Goal: Task Accomplishment & Management: Use online tool/utility

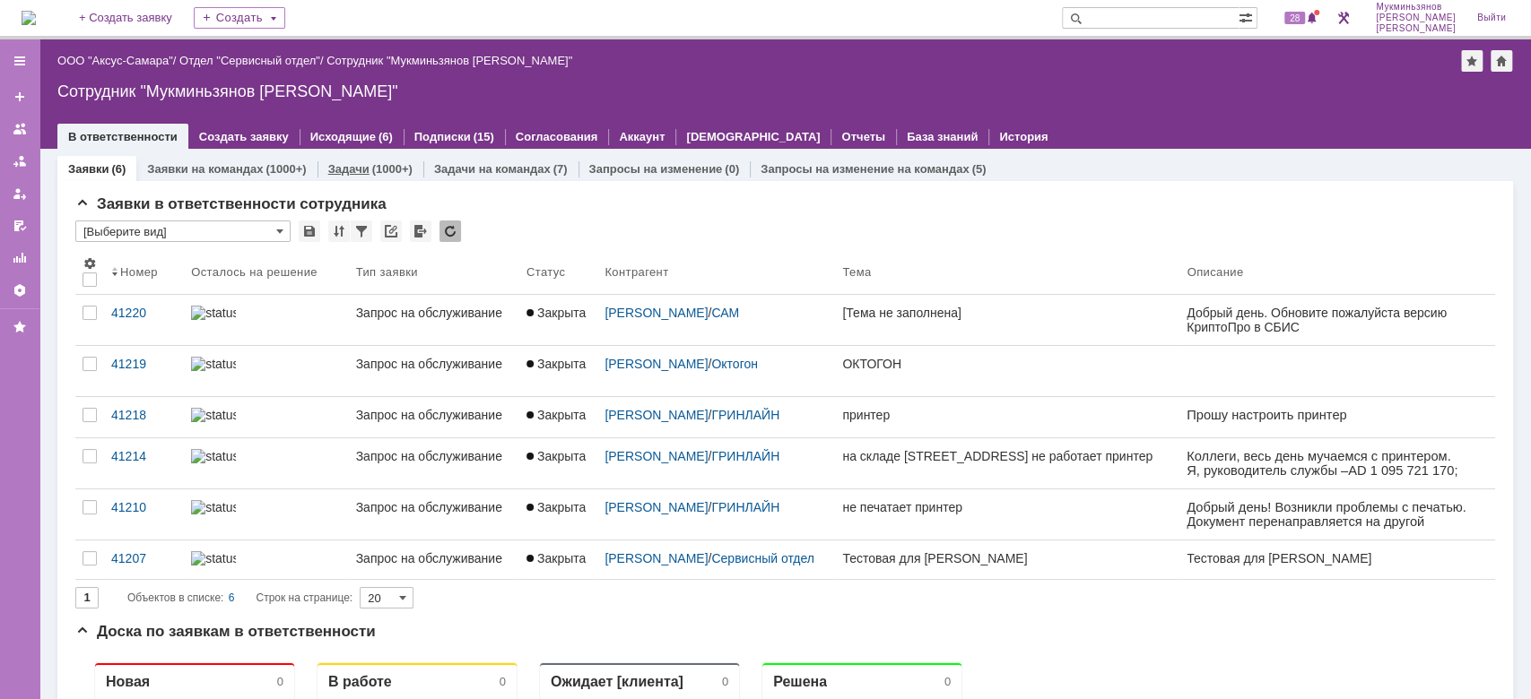
click at [386, 169] on div "(1000+)" at bounding box center [392, 168] width 40 height 13
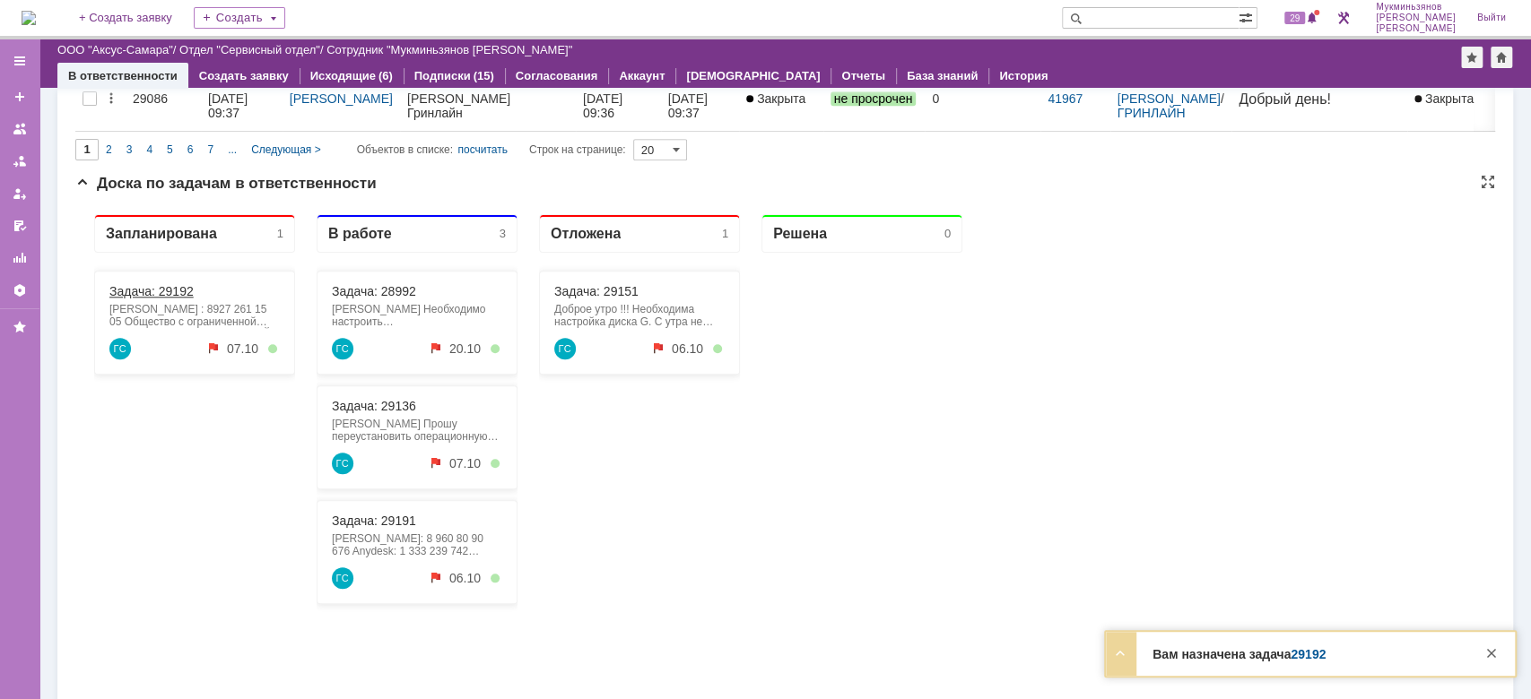
click at [173, 290] on link "Задача: 29192" at bounding box center [151, 291] width 84 height 14
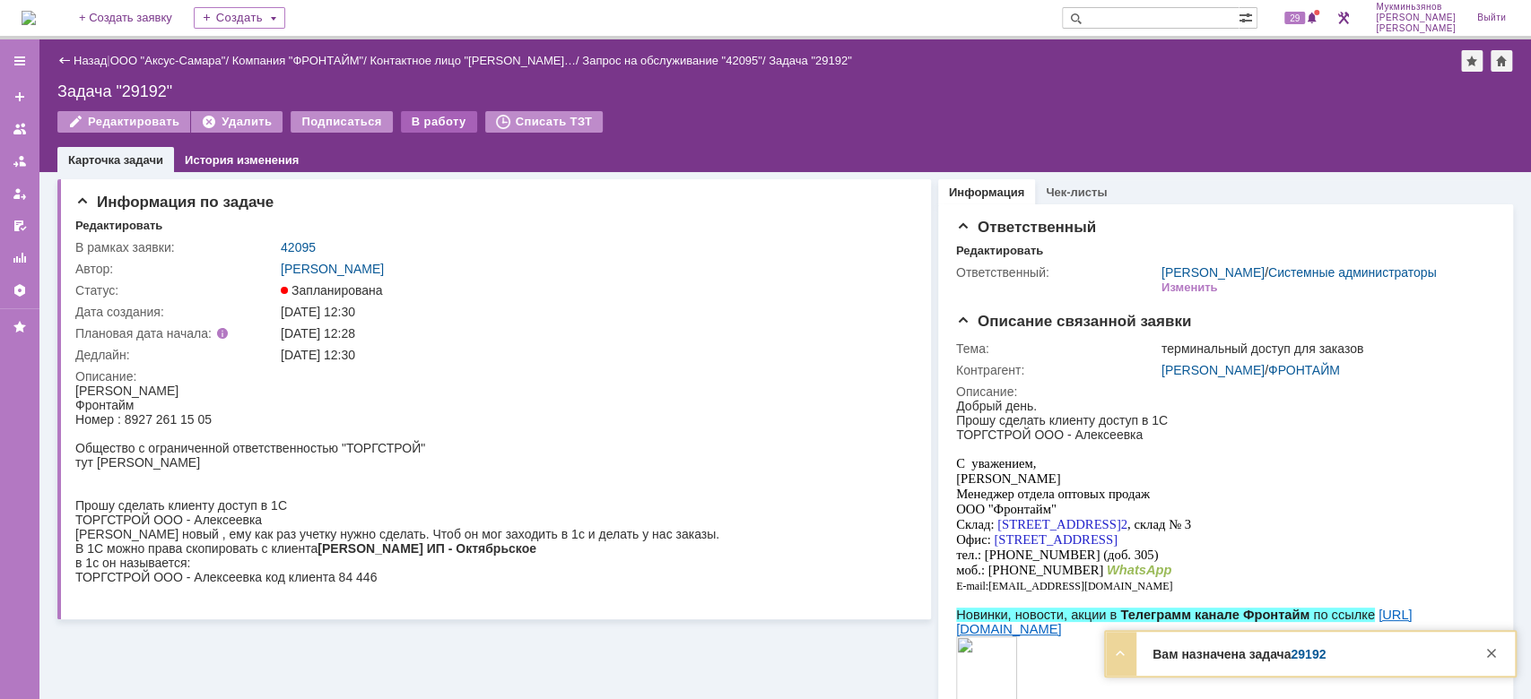
click at [427, 114] on div "В работу" at bounding box center [439, 122] width 76 height 22
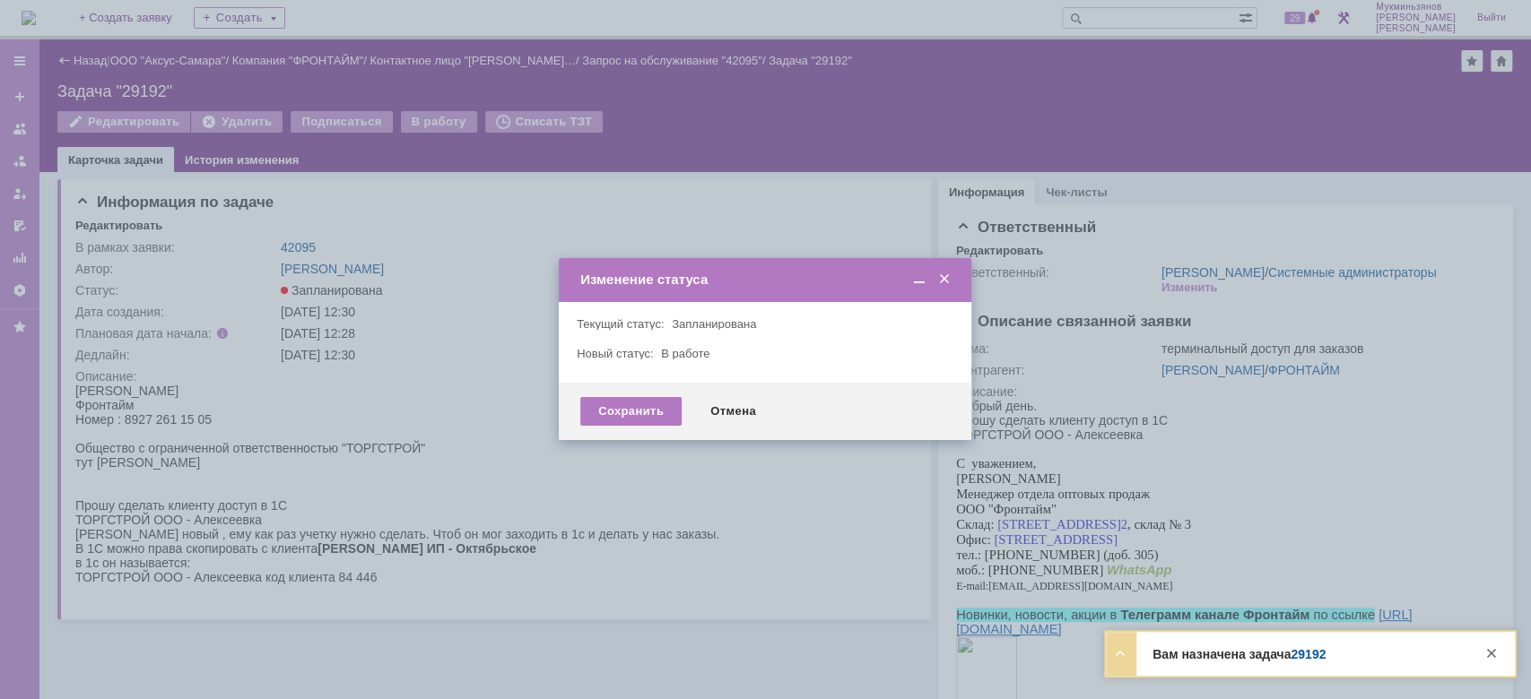
click at [617, 384] on div "Сохранить Отмена" at bounding box center [765, 411] width 412 height 57
click at [626, 403] on div "Сохранить" at bounding box center [630, 411] width 101 height 29
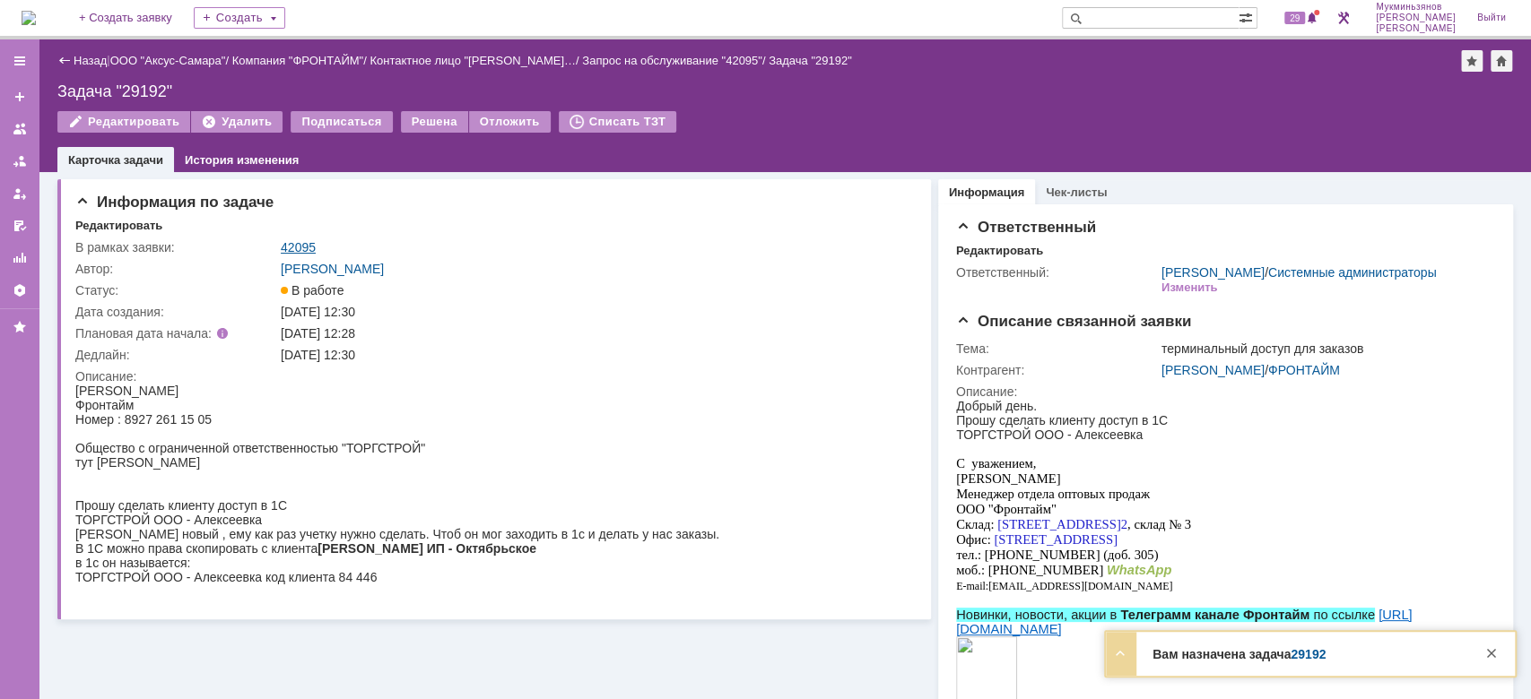
click at [285, 247] on link "42095" at bounding box center [298, 247] width 35 height 14
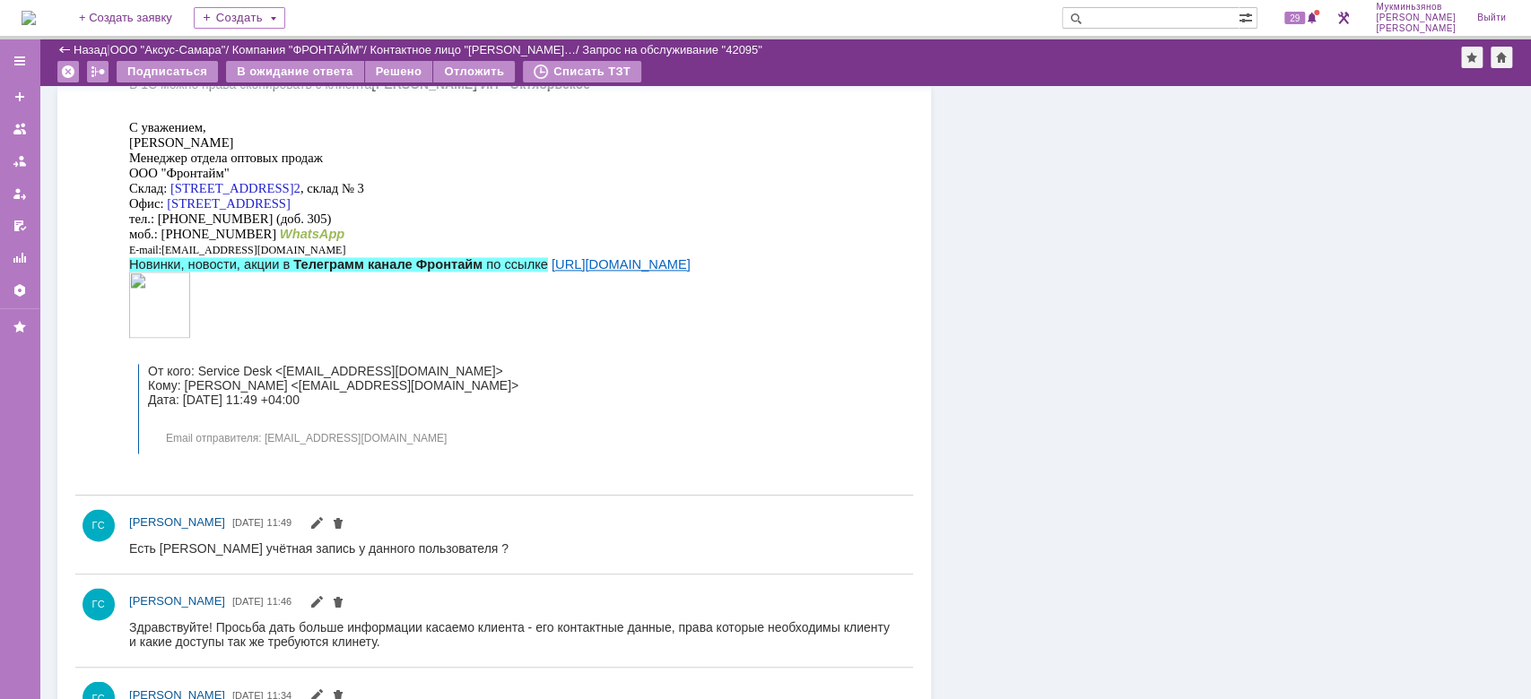
scroll to position [1608, 0]
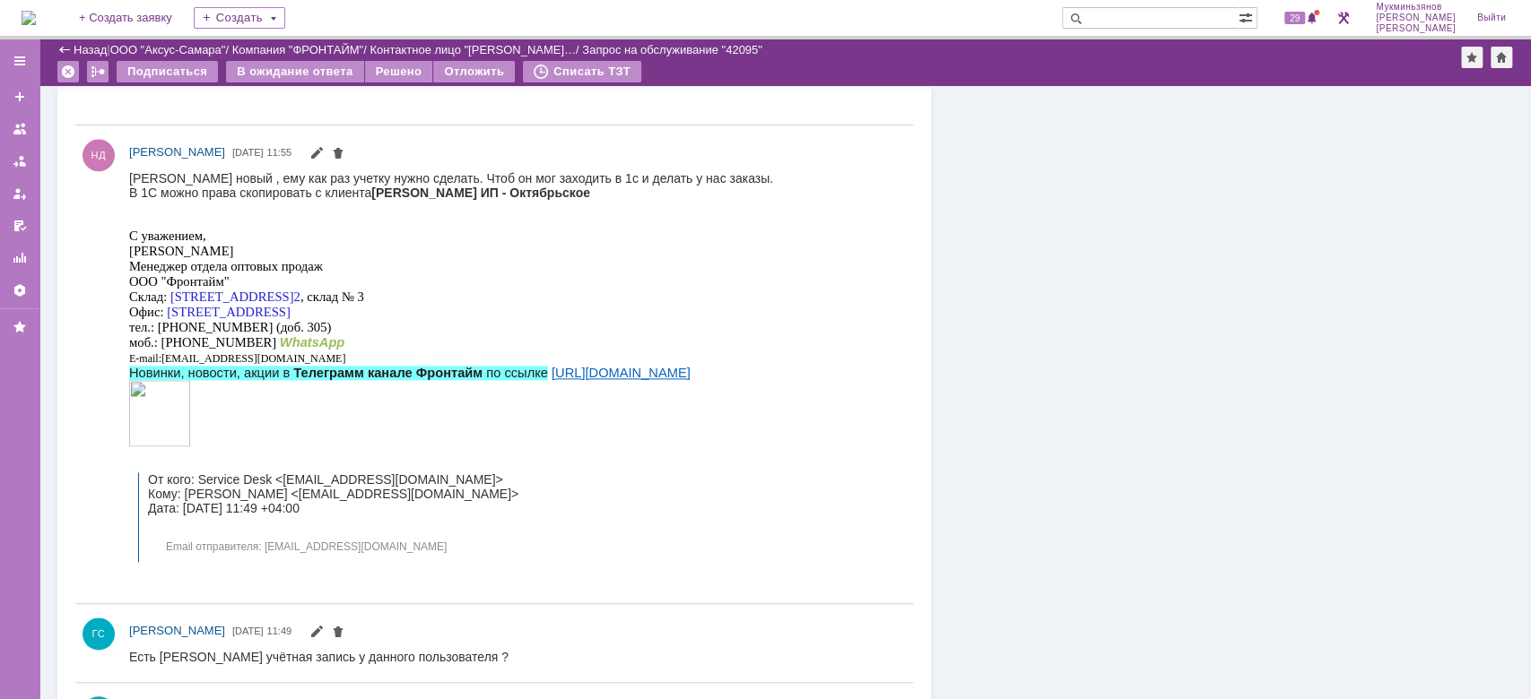
drag, startPoint x: 453, startPoint y: 170, endPoint x: 631, endPoint y: 195, distance: 180.1
click at [631, 195] on div "Клиент новый , ему как раз учетку нужно сделать. Чтоб он мог заходить в 1с и де…" at bounding box center [451, 366] width 644 height 391
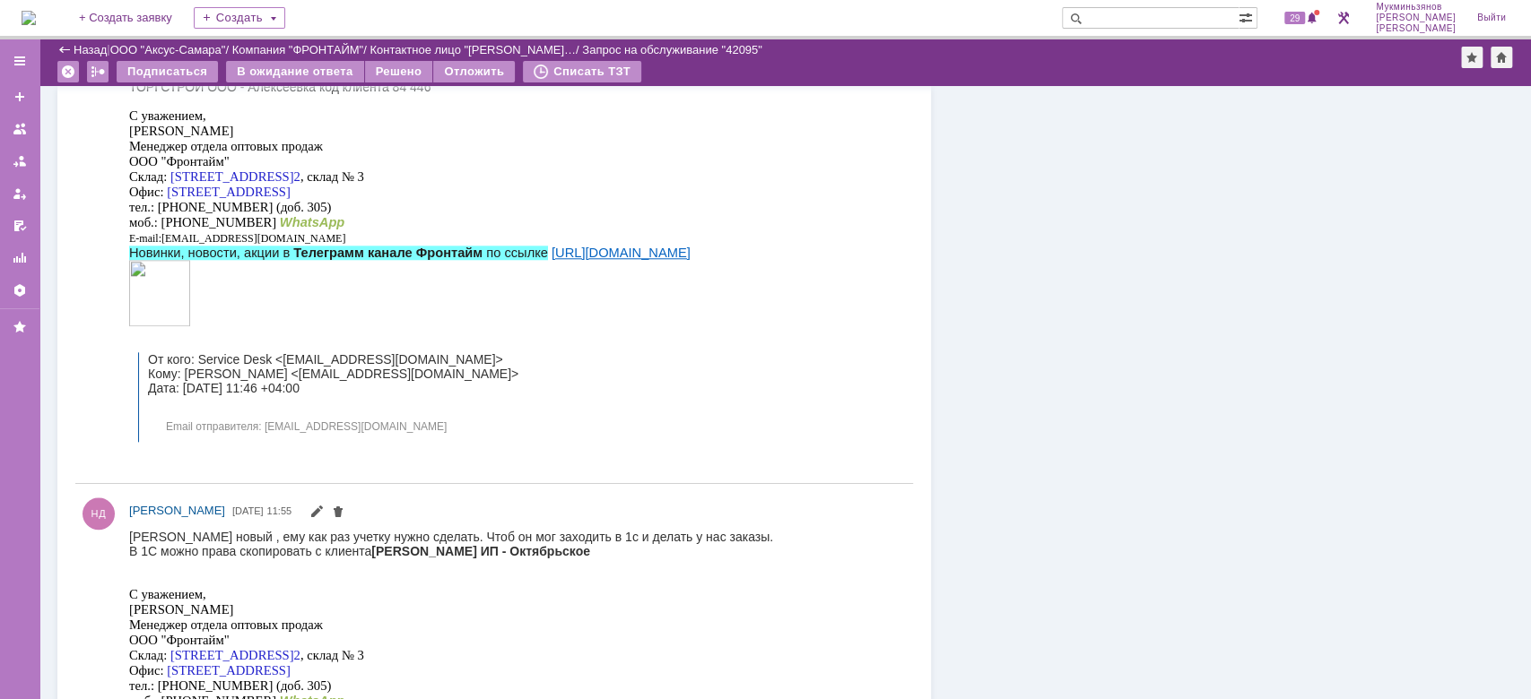
scroll to position [1130, 0]
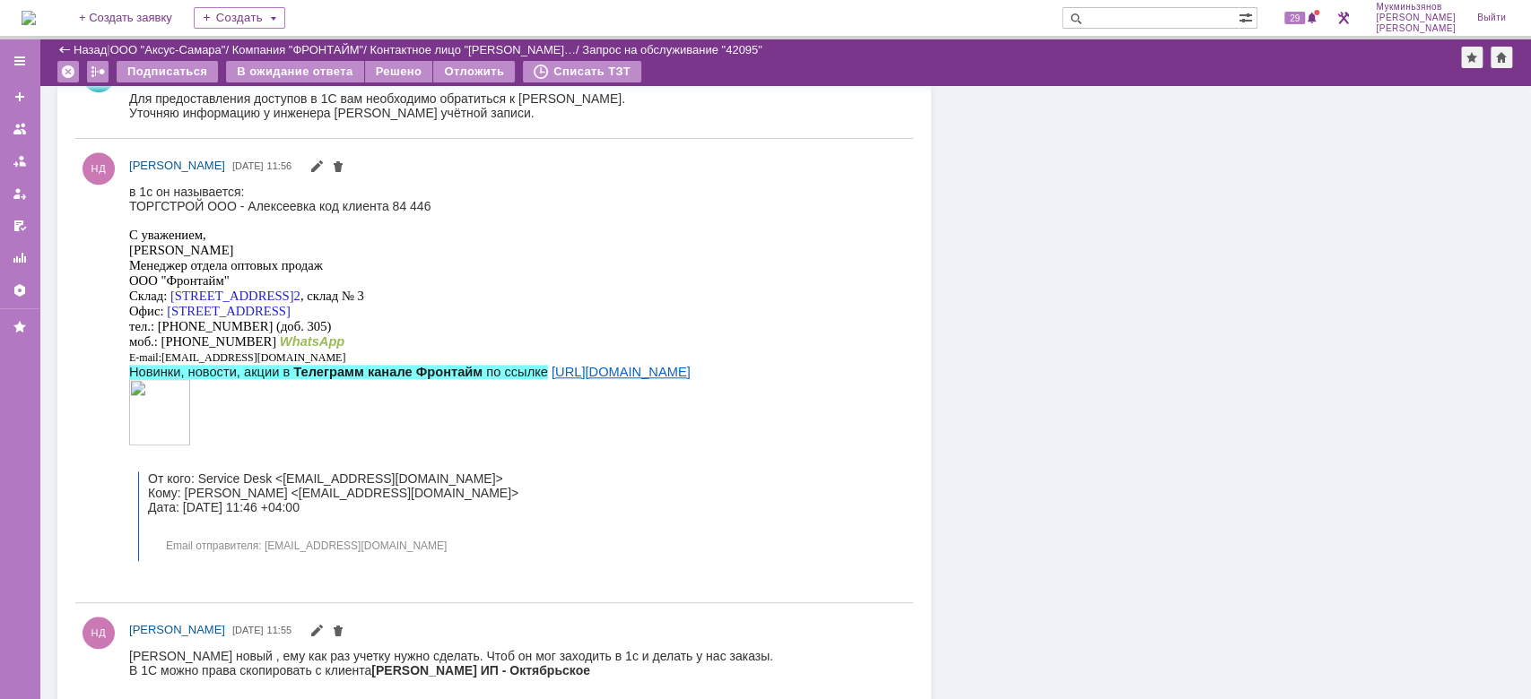
click at [893, 570] on html "в 1с он называется: ТОРГСТРОЙ ООО - Алексеевка код клиента 84 446 С уважением, …" at bounding box center [511, 378] width 764 height 386
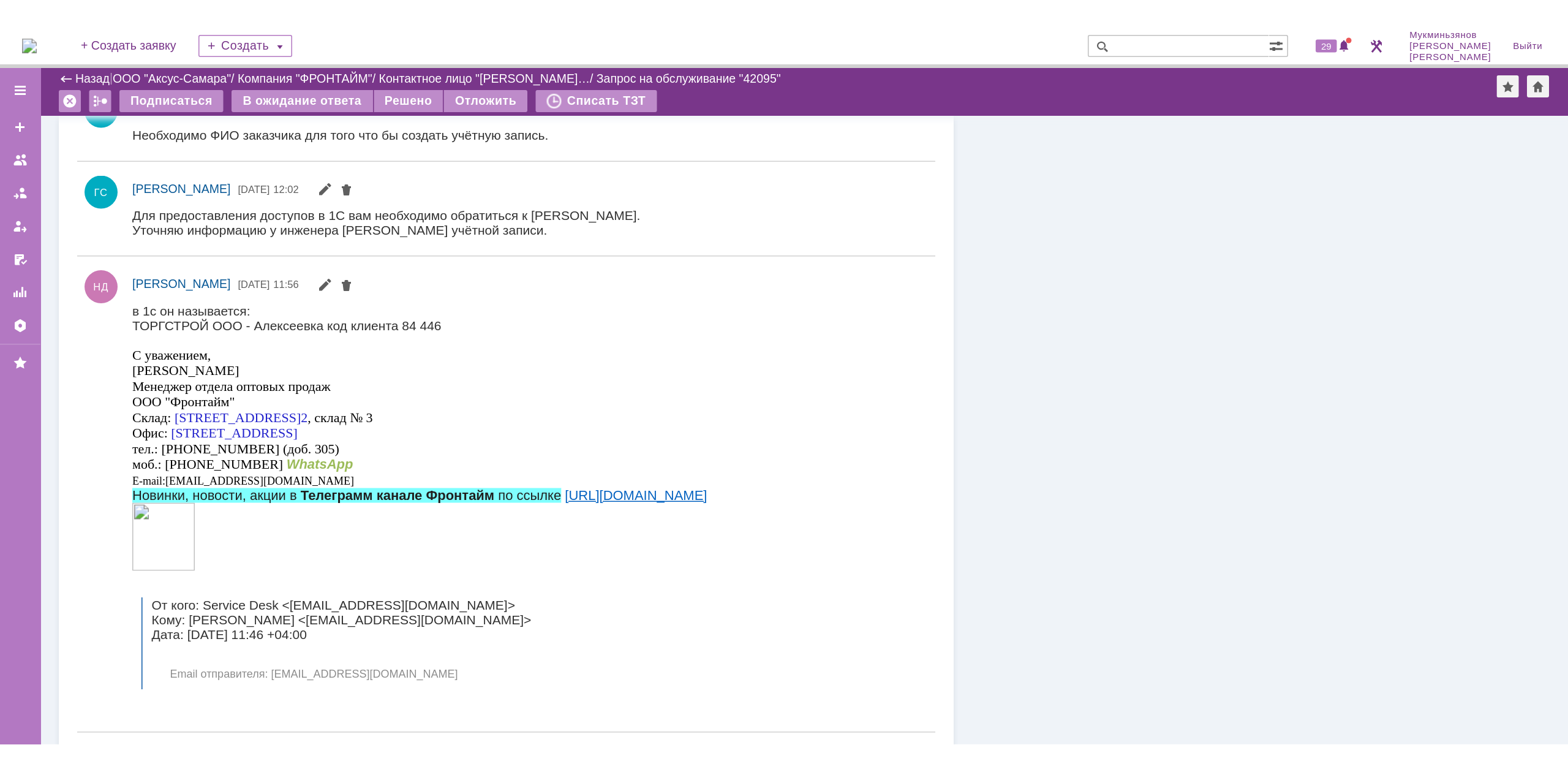
scroll to position [704, 0]
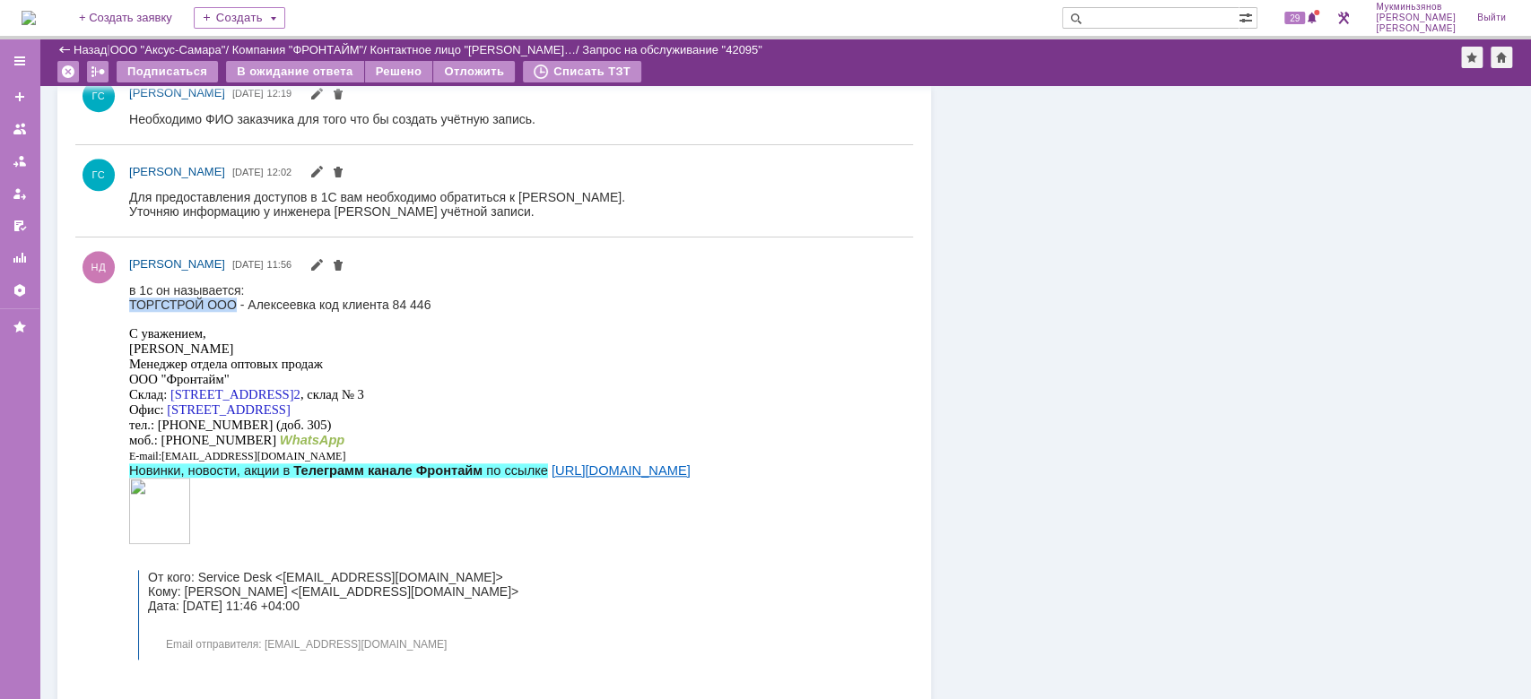
drag, startPoint x: 237, startPoint y: 307, endPoint x: 130, endPoint y: 308, distance: 106.7
click at [130, 308] on div "в 1с он называется: ТОРГСТРОЙ ООО - Алексеевка код клиента 84 446 С уважением, …" at bounding box center [409, 471] width 561 height 377
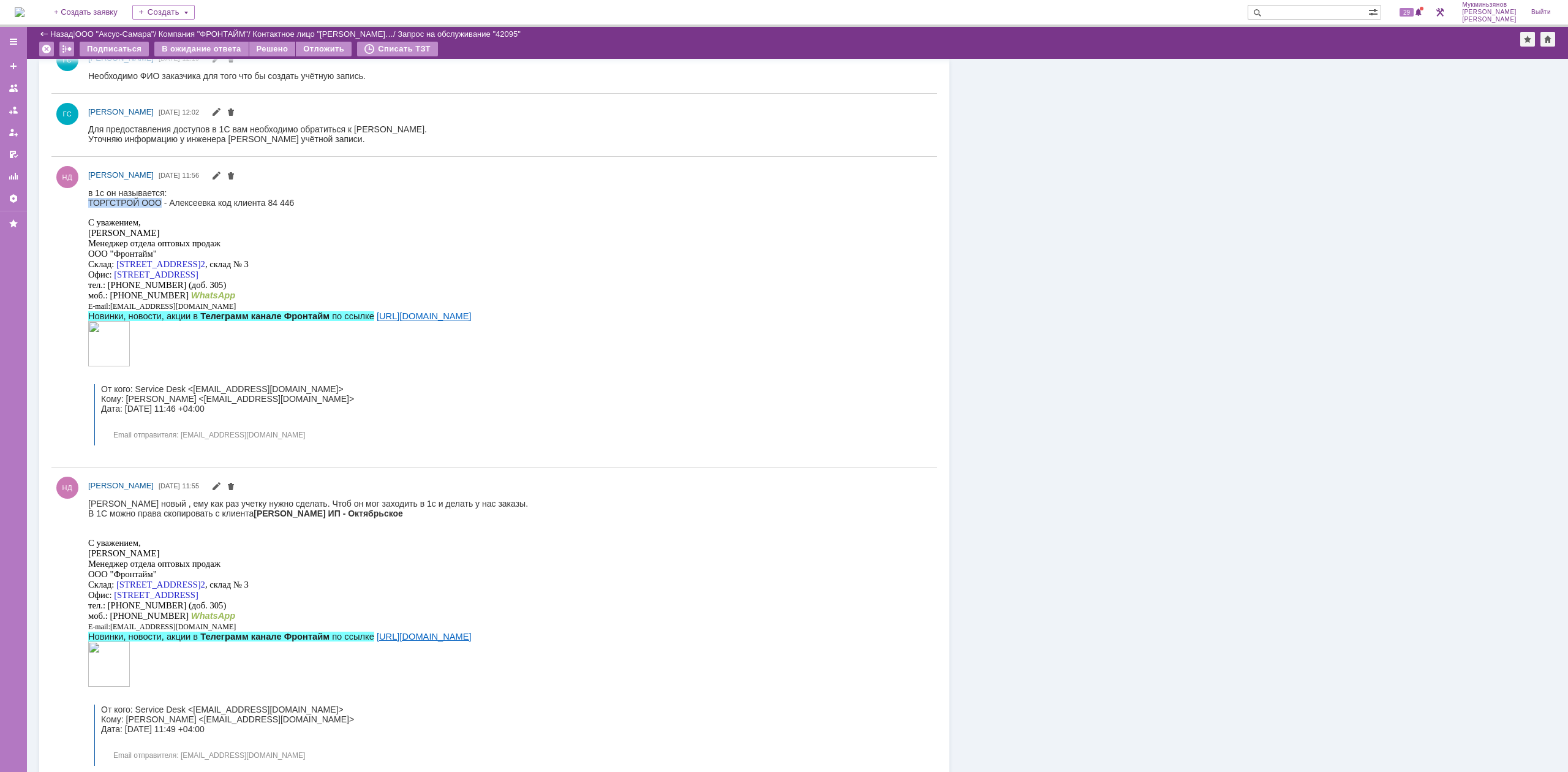
scroll to position [696, 0]
click at [99, 201] on div "в 1с он называется: ТОРГСТРОЙ ООО - Алексеевка код клиента 84 446 С уважением, …" at bounding box center [279, 317] width 383 height 258
drag, startPoint x: 88, startPoint y: 203, endPoint x: 139, endPoint y: 203, distance: 51.0
click at [139, 203] on div "в 1с он называется: ТОРГСТРОЙ ООО - Алексеевка код клиента 84 446 С уважением, …" at bounding box center [279, 317] width 383 height 258
copy div "ТОРГСТРОЙ"
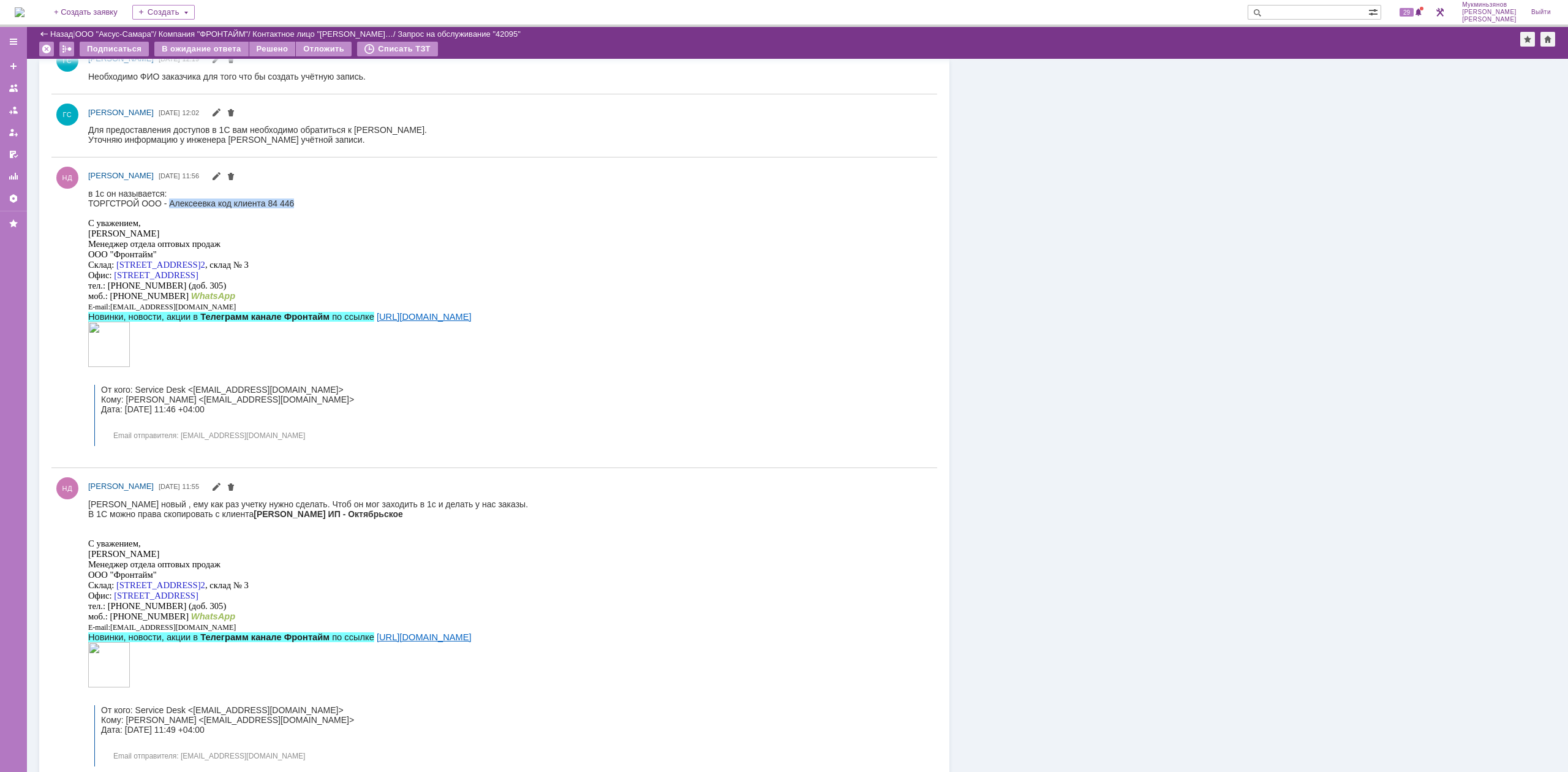
drag, startPoint x: 169, startPoint y: 204, endPoint x: 300, endPoint y: 205, distance: 131.0
click at [300, 205] on div "в 1с он называется: ТОРГСТРОЙ ООО - Алексеевка код клиента 84 446 С уважением, …" at bounding box center [279, 317] width 383 height 258
copy div "Алексеевка код клиента 84 446"
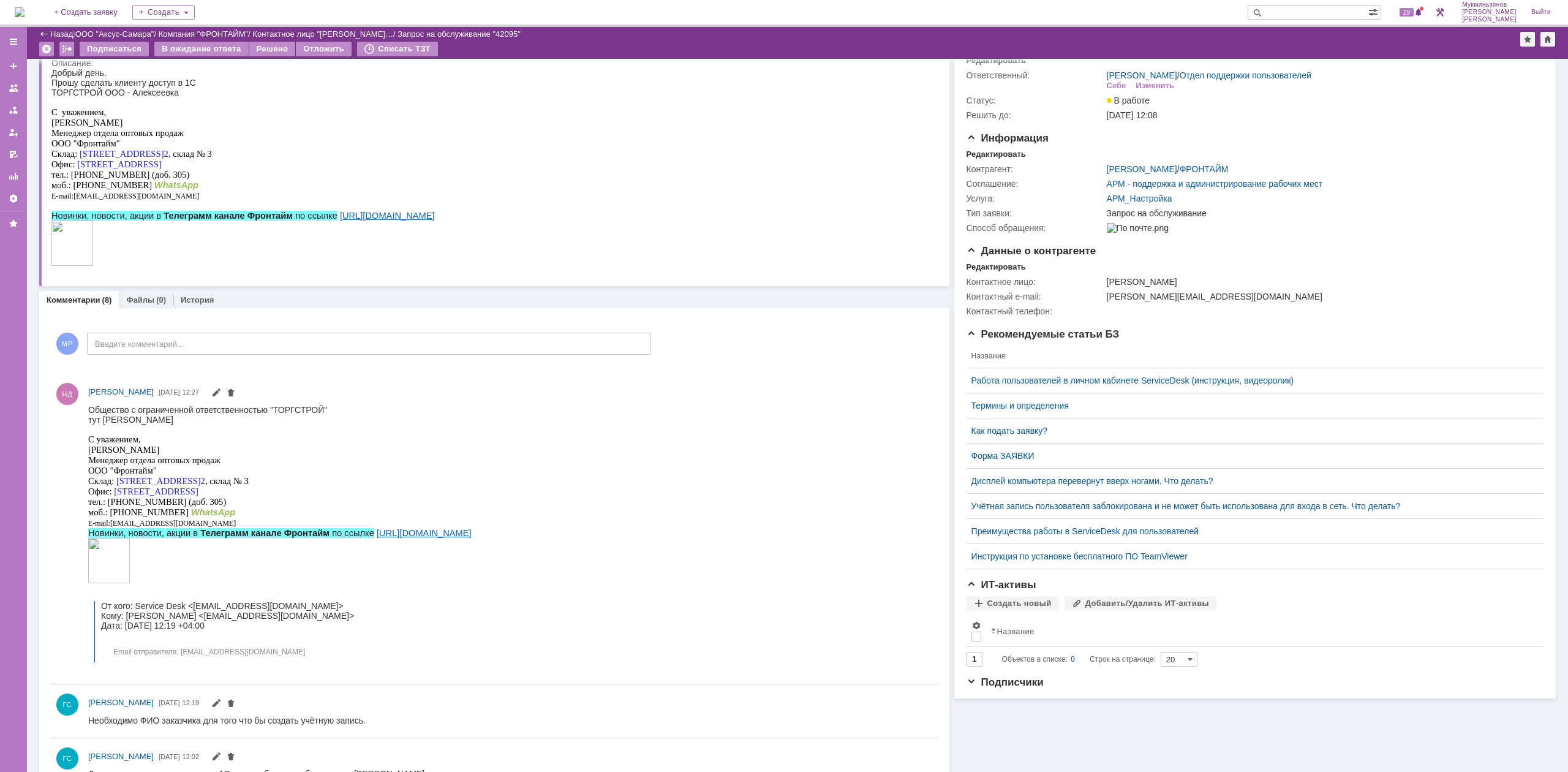
scroll to position [0, 0]
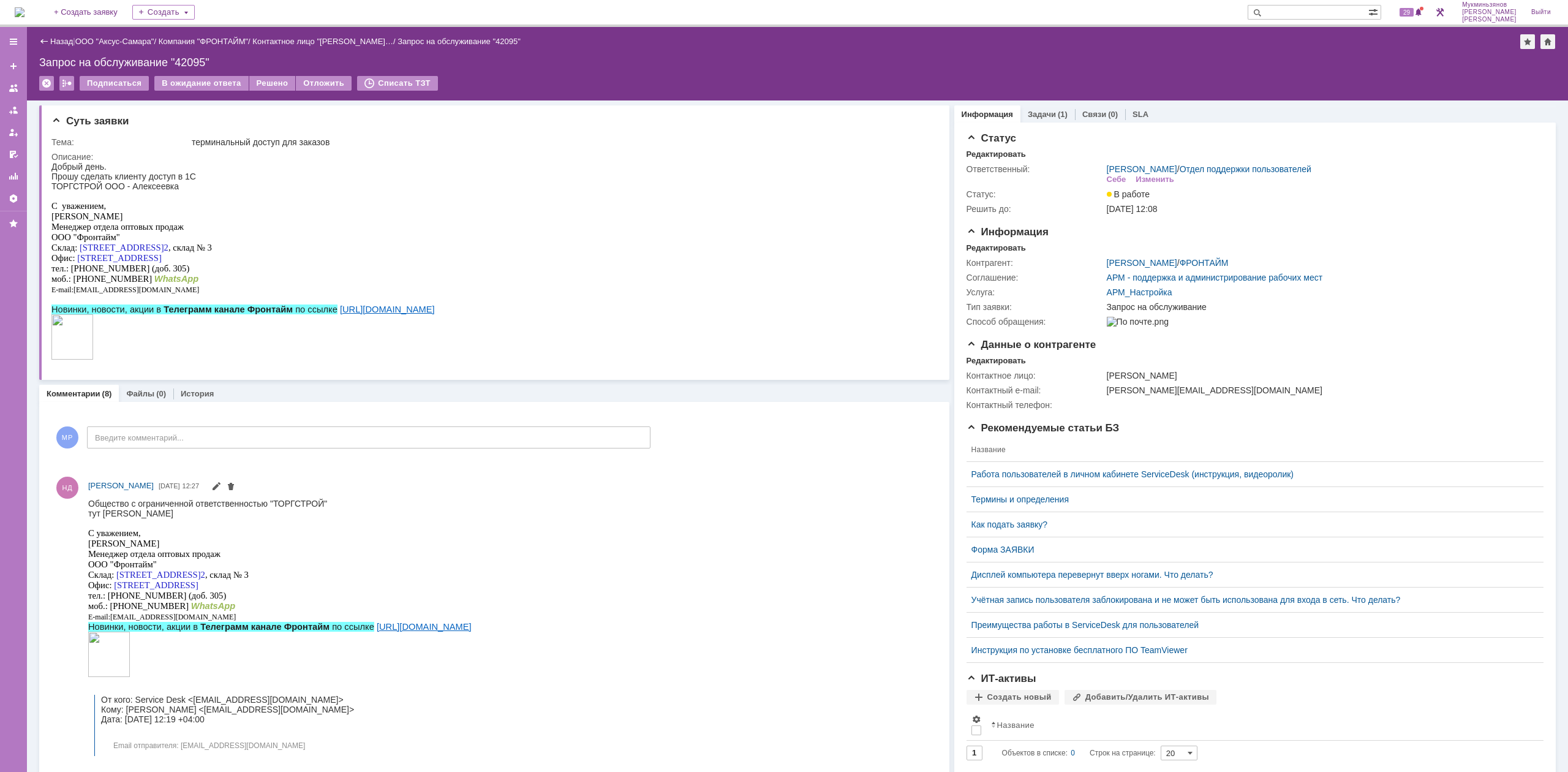
click at [25, 10] on img at bounding box center [20, 12] width 10 height 10
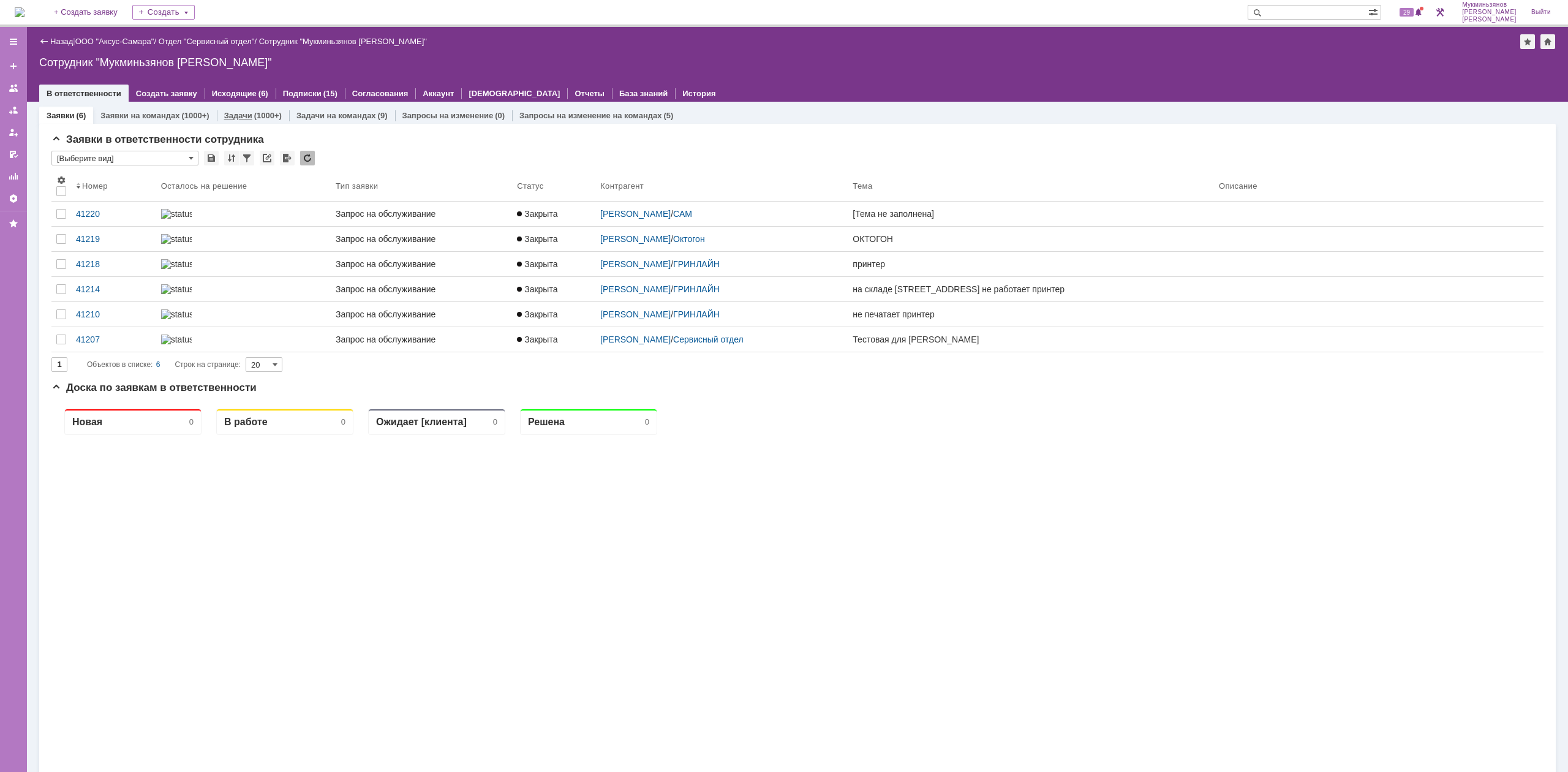
click at [255, 113] on div "(1000+)" at bounding box center [268, 115] width 27 height 9
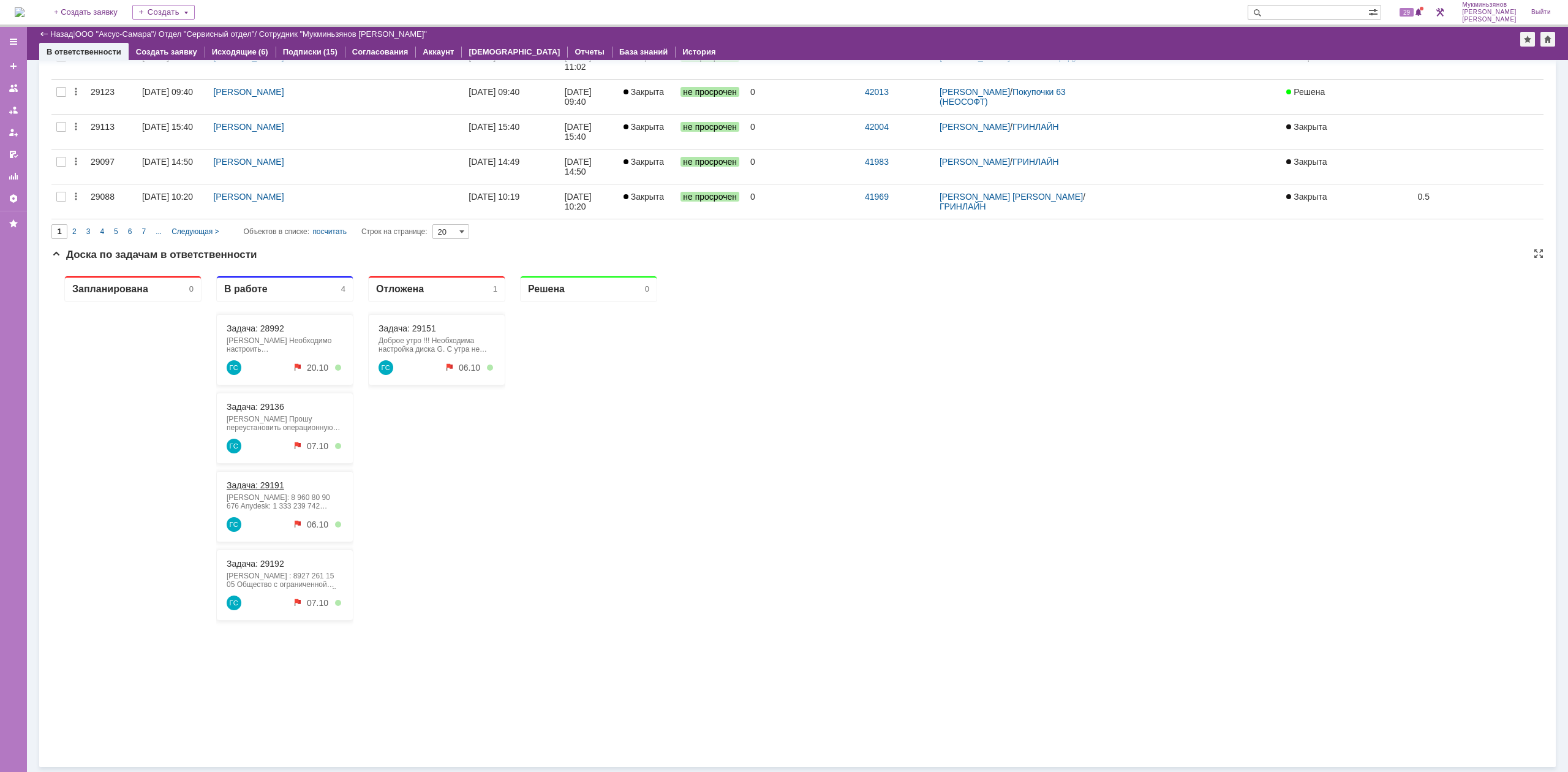
click at [262, 478] on link "Задача: 29191" at bounding box center [255, 485] width 57 height 10
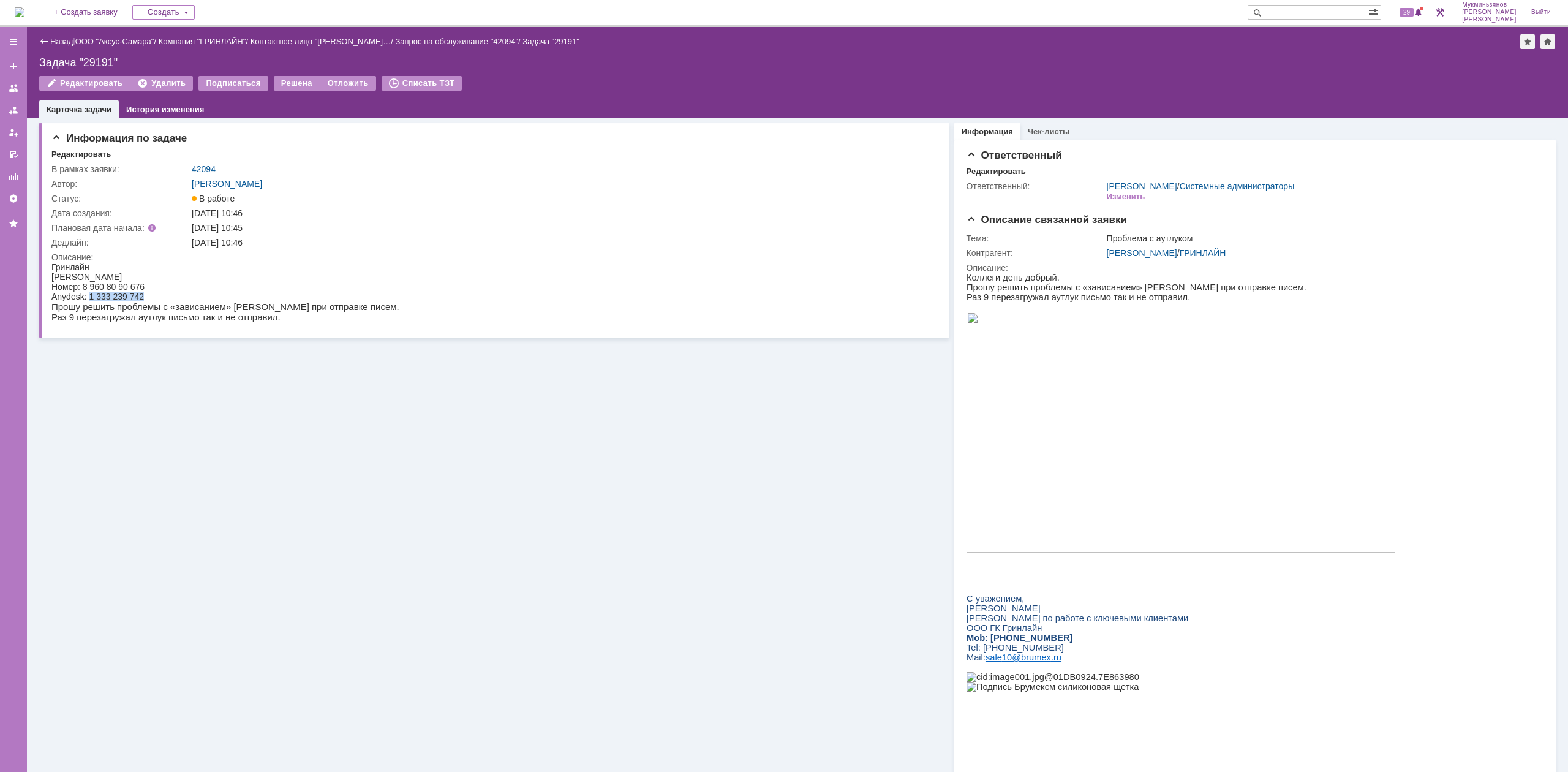
drag, startPoint x: 88, startPoint y: 294, endPoint x: 153, endPoint y: 292, distance: 65.0
click at [153, 292] on div "Anydesk: 1 333 239 742" at bounding box center [225, 297] width 348 height 10
copy div "1 333 239 742"
click at [25, 16] on img at bounding box center [20, 12] width 10 height 10
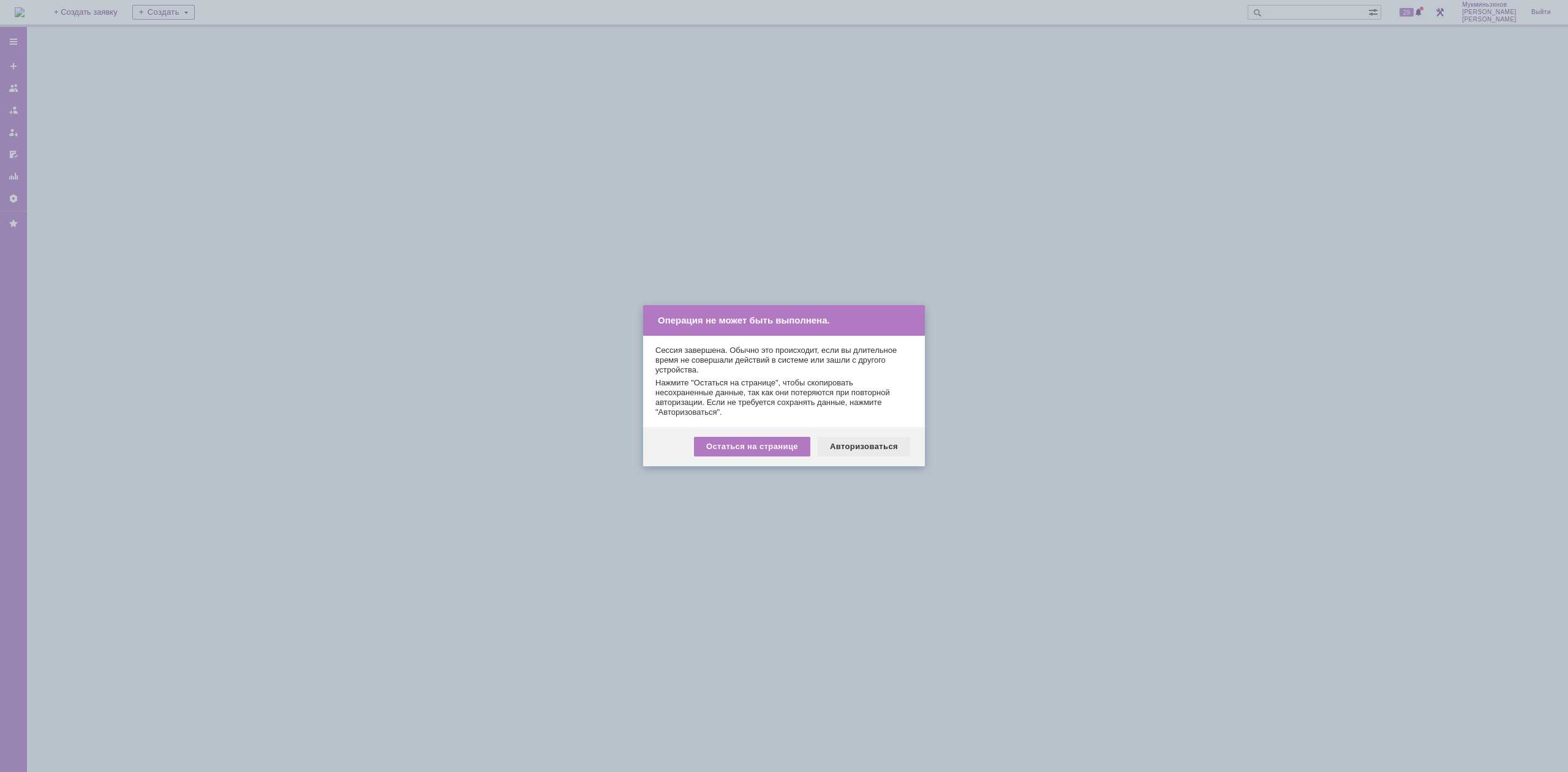
click at [882, 451] on div "Авторизоваться" at bounding box center [863, 446] width 92 height 20
